Goal: Task Accomplishment & Management: Manage account settings

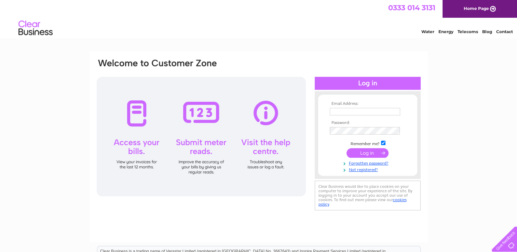
type input "[EMAIL_ADDRESS][DOMAIN_NAME]"
click at [369, 152] on input "submit" at bounding box center [368, 153] width 42 height 10
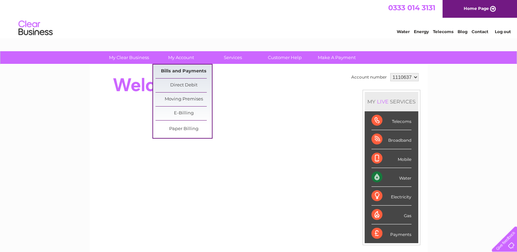
click at [173, 70] on link "Bills and Payments" at bounding box center [184, 72] width 56 height 14
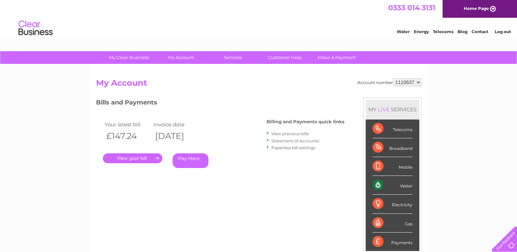
click at [283, 134] on link "View previous bills" at bounding box center [290, 133] width 38 height 5
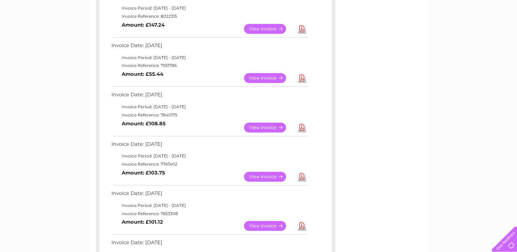
scroll to position [103, 0]
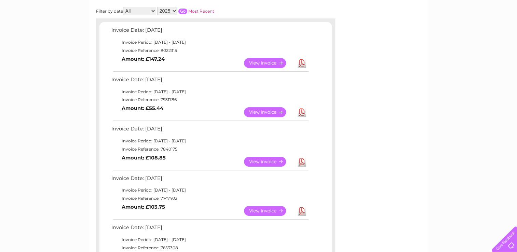
click at [261, 58] on link "View" at bounding box center [269, 63] width 50 height 10
click at [256, 111] on link "View" at bounding box center [269, 112] width 50 height 10
click at [257, 64] on link "View" at bounding box center [269, 63] width 50 height 10
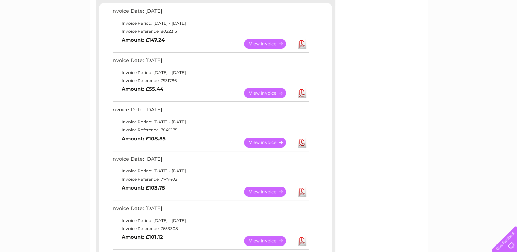
scroll to position [137, 0]
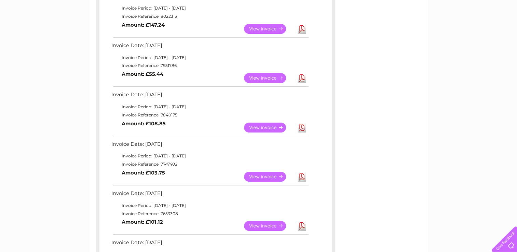
click at [261, 174] on link "View" at bounding box center [269, 177] width 50 height 10
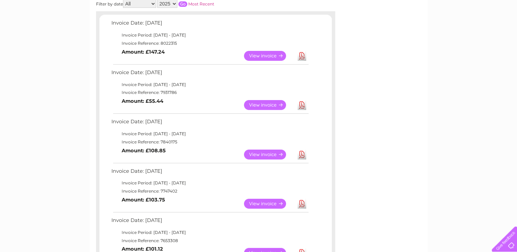
scroll to position [68, 0]
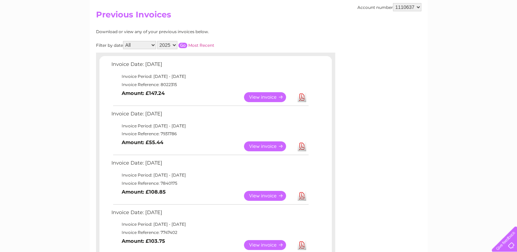
click at [260, 97] on link "View" at bounding box center [269, 97] width 50 height 10
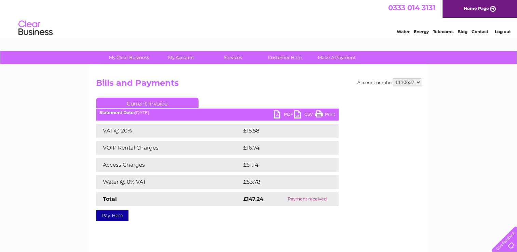
click at [499, 34] on link "Log out" at bounding box center [503, 31] width 16 height 5
